Goal: Entertainment & Leisure: Consume media (video, audio)

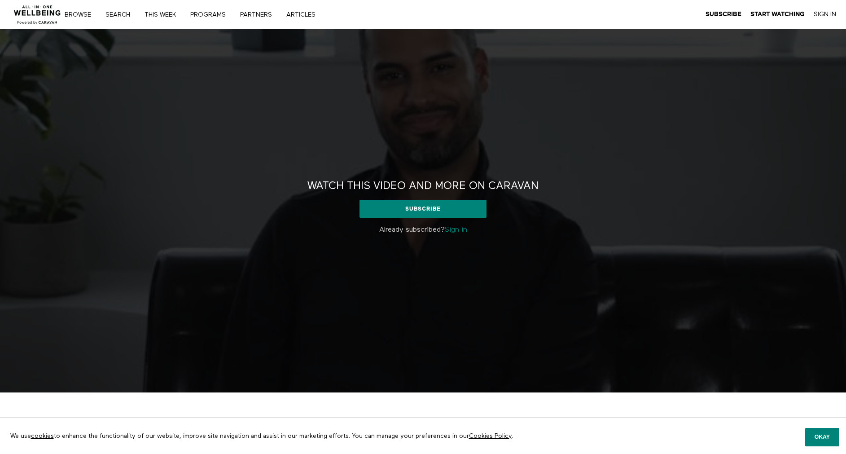
drag, startPoint x: 0, startPoint y: 0, endPoint x: 467, endPoint y: 227, distance: 519.6
click at [467, 227] on link "Sign in" at bounding box center [456, 229] width 22 height 7
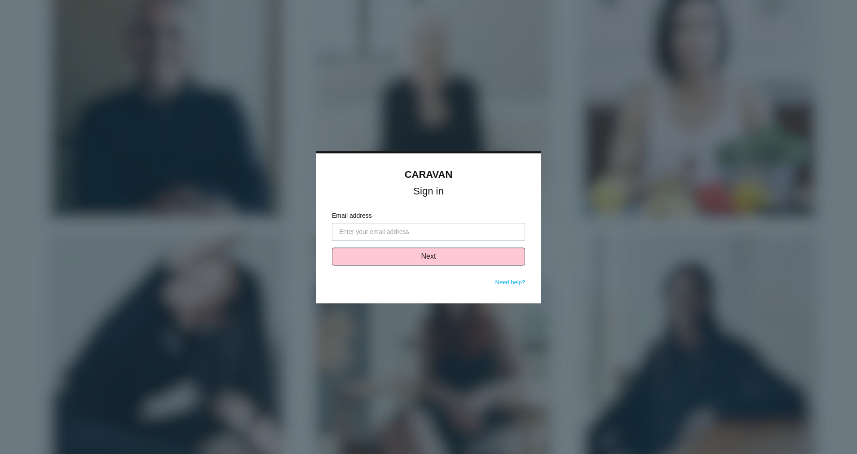
click at [452, 228] on input "Email address" at bounding box center [428, 232] width 193 height 18
type input "[PERSON_NAME][EMAIL_ADDRESS][DOMAIN_NAME]"
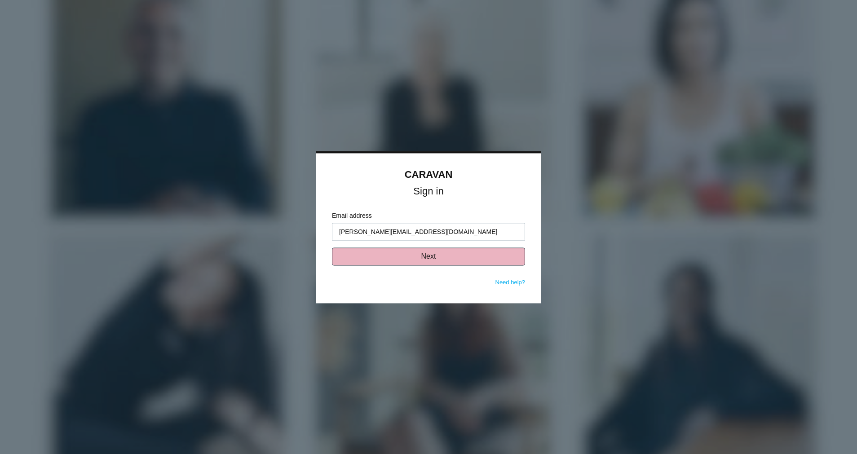
click at [400, 259] on button "Next" at bounding box center [428, 256] width 193 height 18
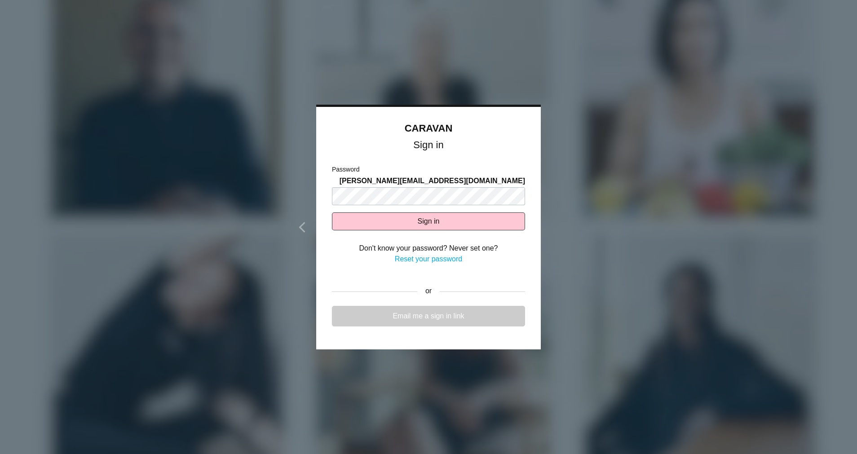
click at [413, 317] on link "Email me a sign in link" at bounding box center [428, 316] width 193 height 21
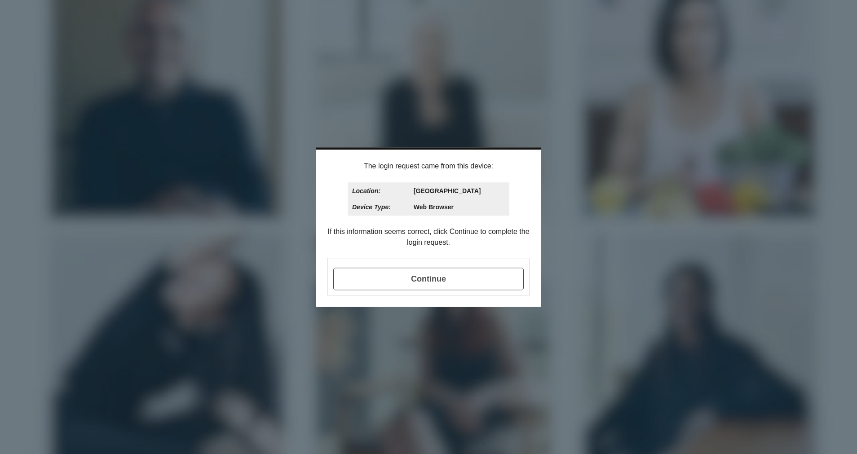
click at [388, 278] on span "Continue" at bounding box center [428, 279] width 190 height 22
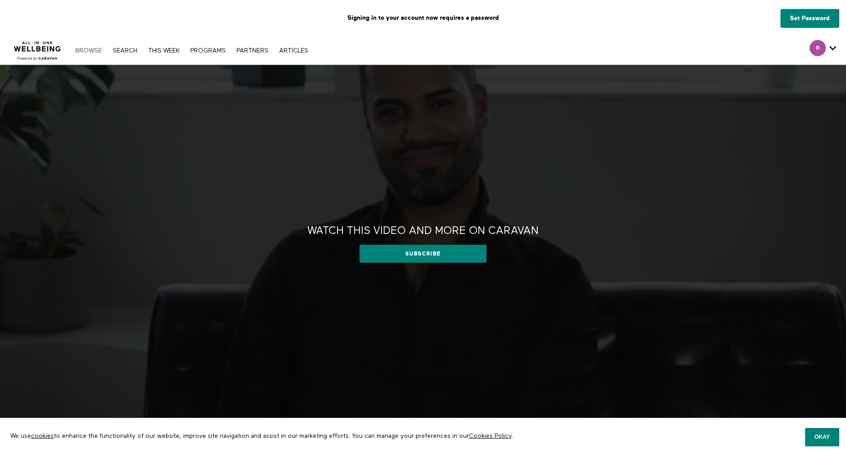
click at [82, 52] on link "Browse" at bounding box center [88, 51] width 35 height 6
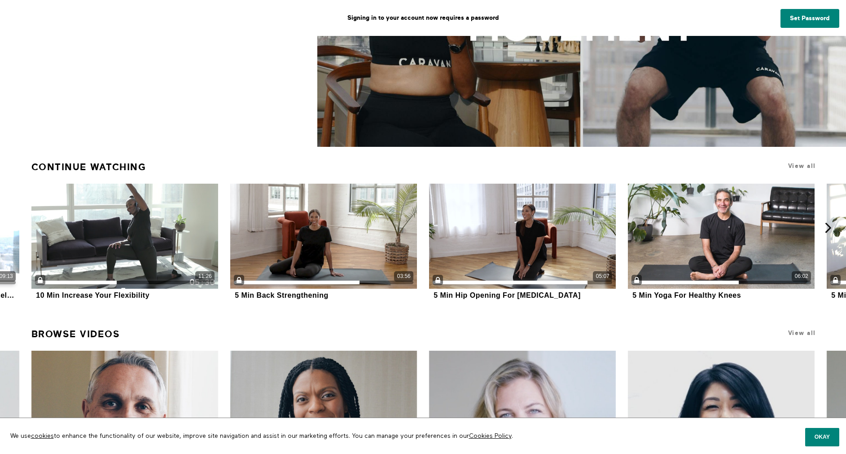
scroll to position [237, 0]
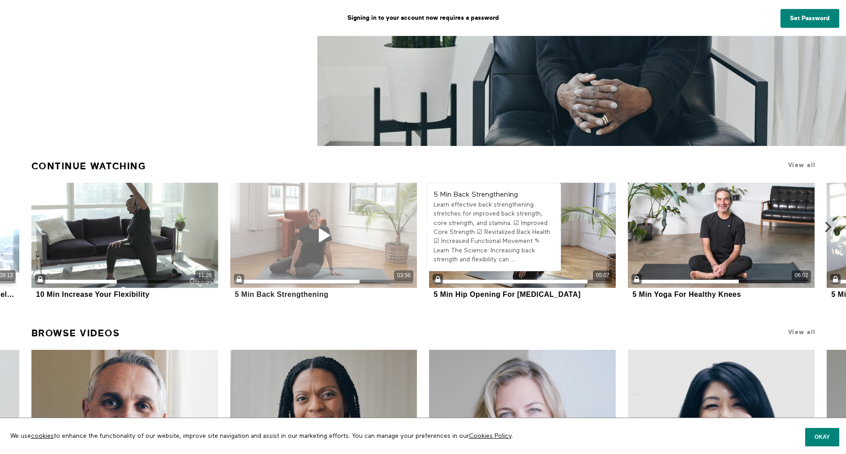
click at [323, 235] on icon at bounding box center [323, 235] width 27 height 16
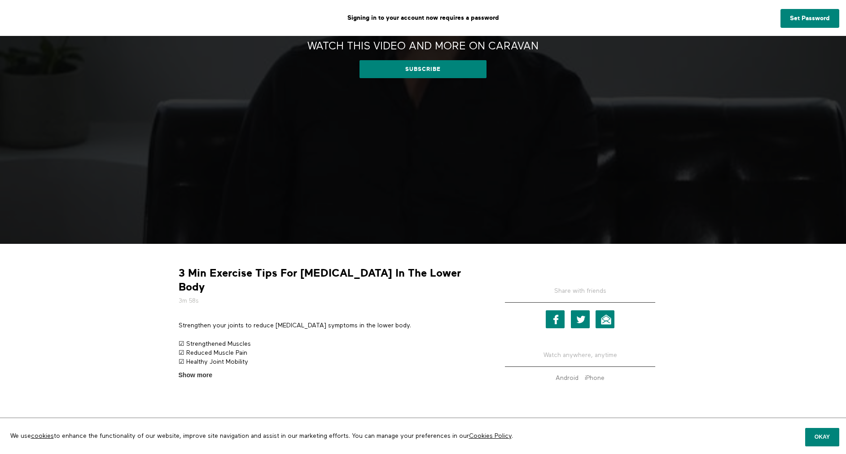
scroll to position [192, 0]
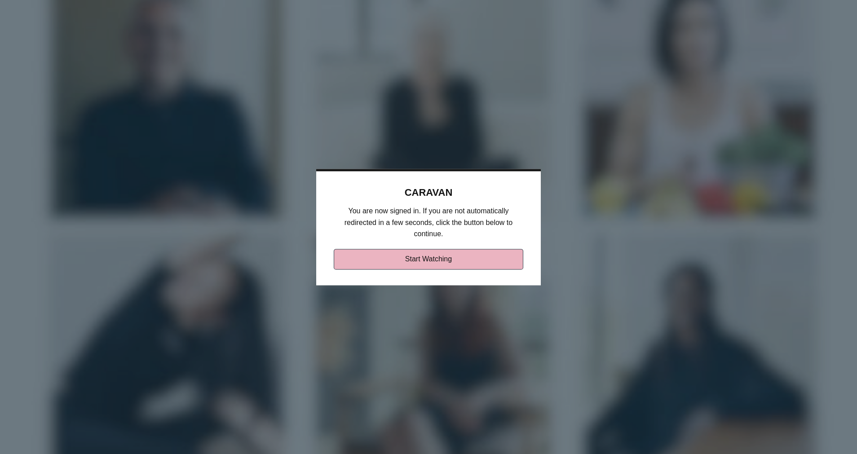
click at [381, 264] on link "Start Watching" at bounding box center [429, 259] width 190 height 21
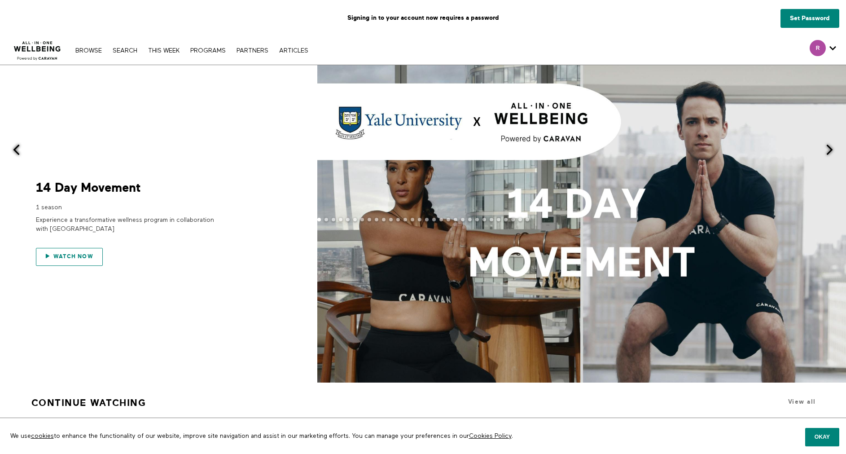
click at [73, 259] on span "Watch now" at bounding box center [73, 257] width 40 height 6
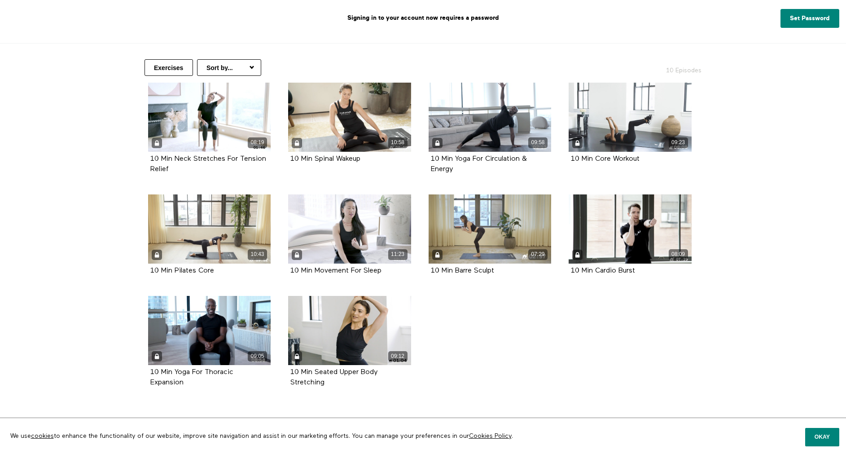
scroll to position [182, 0]
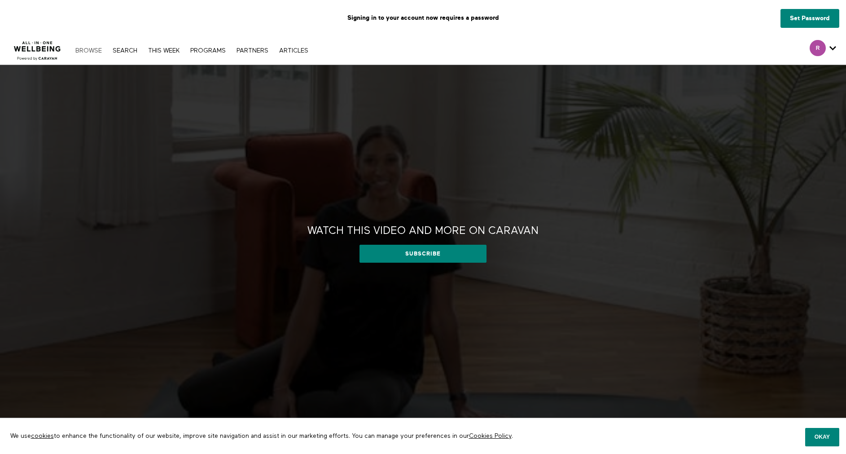
click at [93, 51] on link "Browse" at bounding box center [88, 51] width 35 height 6
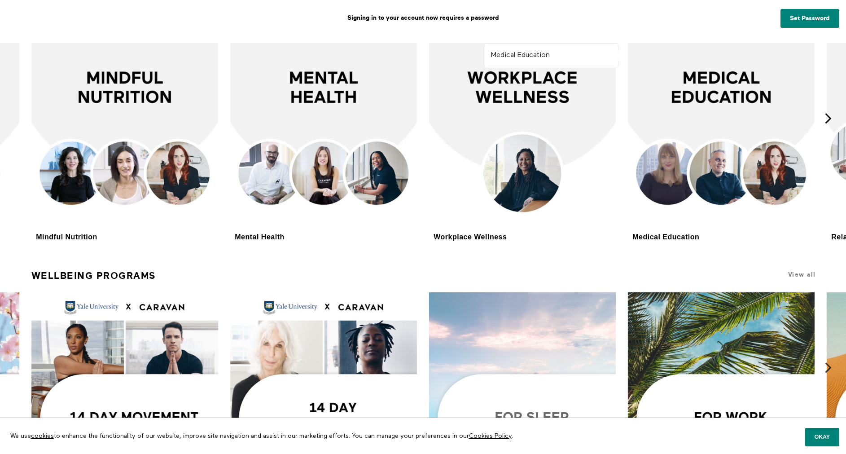
scroll to position [2237, 0]
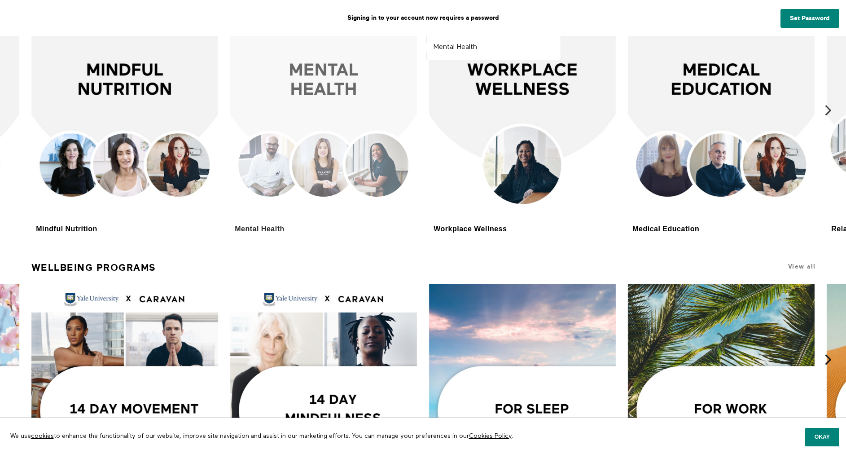
click at [331, 122] on div at bounding box center [323, 128] width 187 height 187
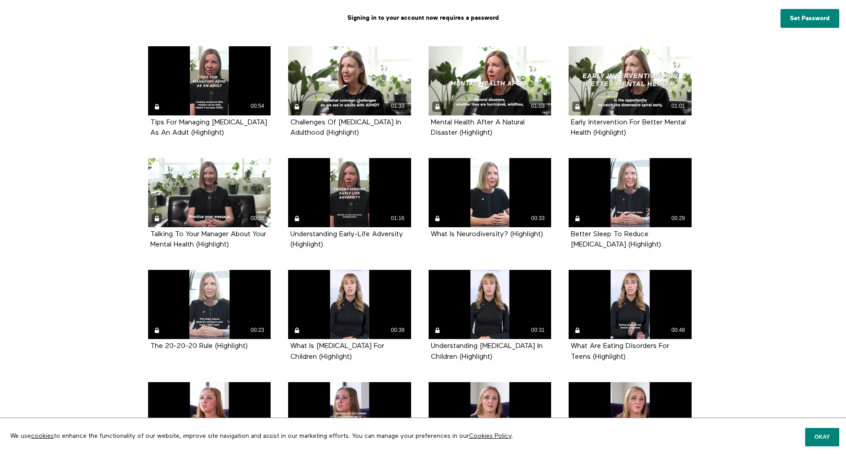
scroll to position [330, 0]
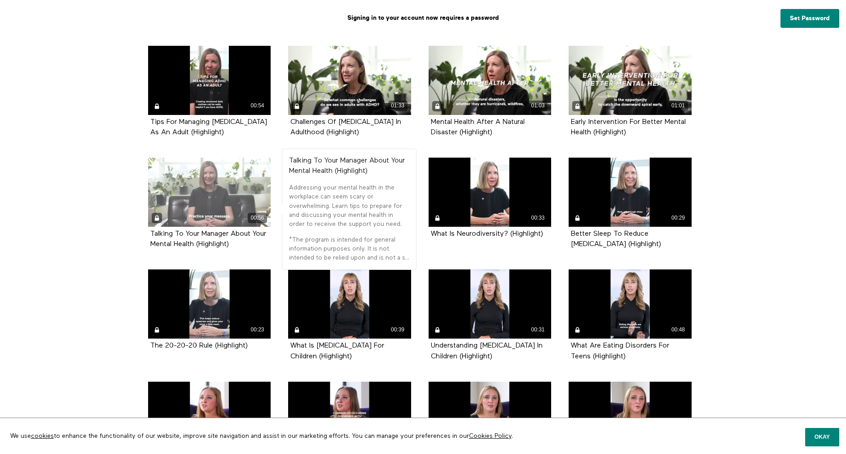
click at [211, 181] on div "00:56" at bounding box center [209, 192] width 123 height 69
